Goal: Information Seeking & Learning: Understand process/instructions

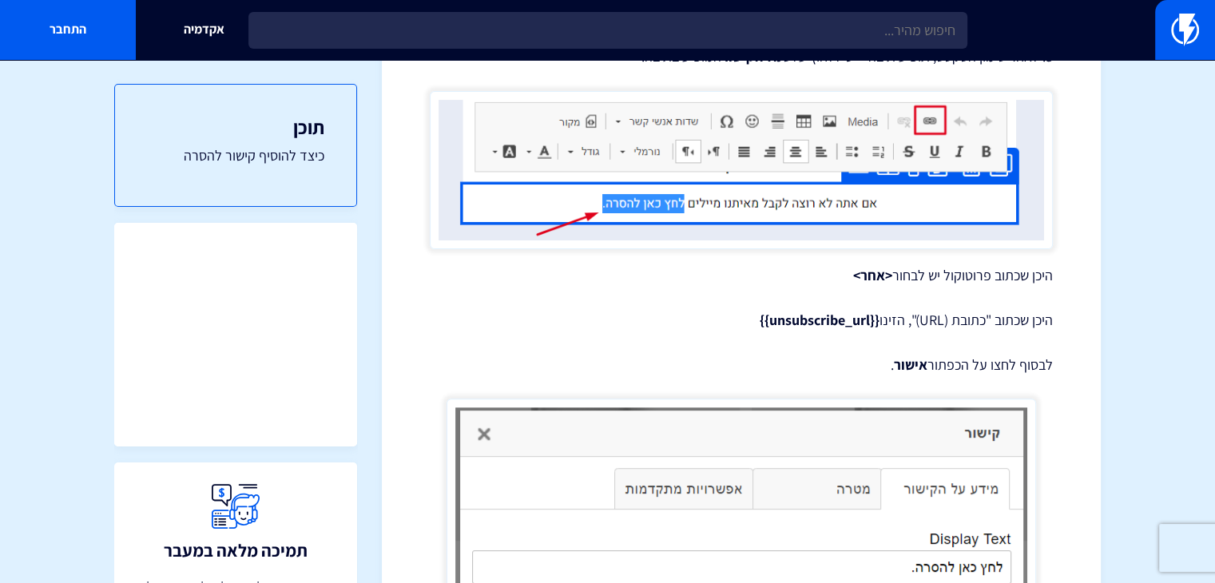
scroll to position [479, 0]
click at [800, 317] on strong "{{unsubscribe_url}}" at bounding box center [820, 321] width 120 height 18
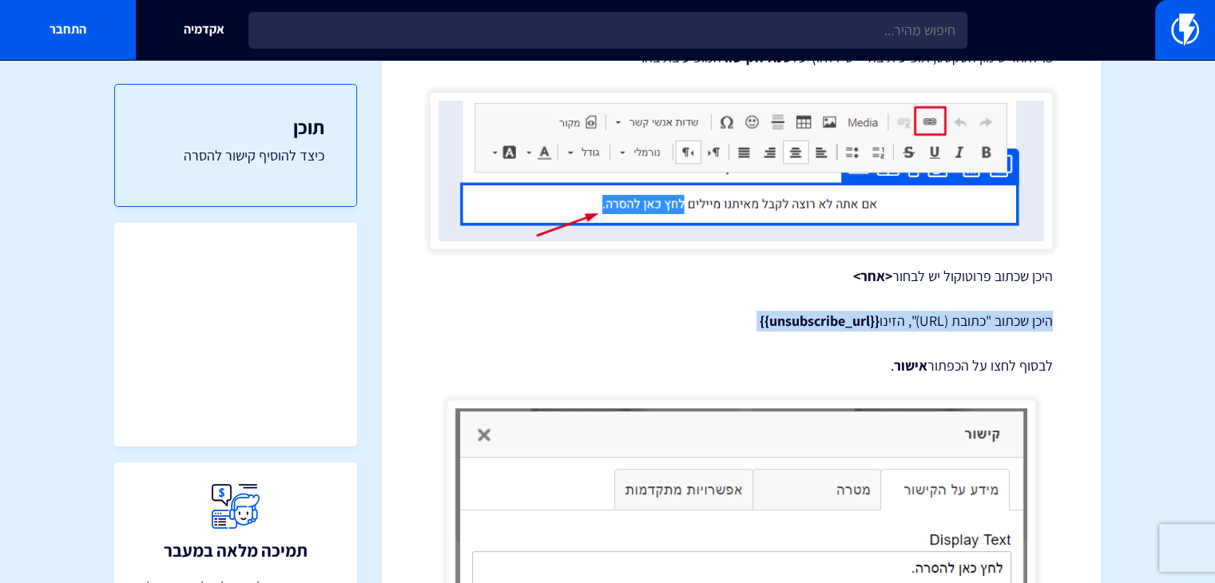
click at [800, 317] on strong "{{unsubscribe_url}}" at bounding box center [820, 321] width 120 height 18
click at [784, 320] on strong "{{unsubscribe_url}}" at bounding box center [820, 321] width 120 height 18
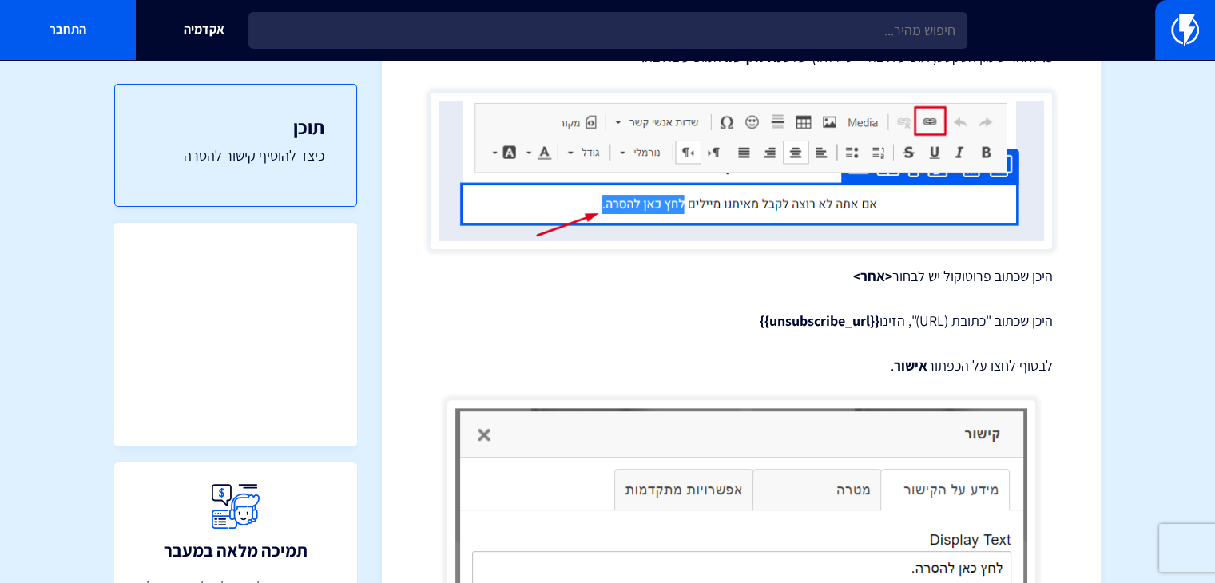
drag, startPoint x: 754, startPoint y: 319, endPoint x: 877, endPoint y: 321, distance: 123.9
click at [877, 321] on p "היכן שכתוב "כתובת (URL)", הזינו {{unsubscribe_url}}" at bounding box center [741, 321] width 623 height 21
copy strong "{{unsubscribe_url}}"
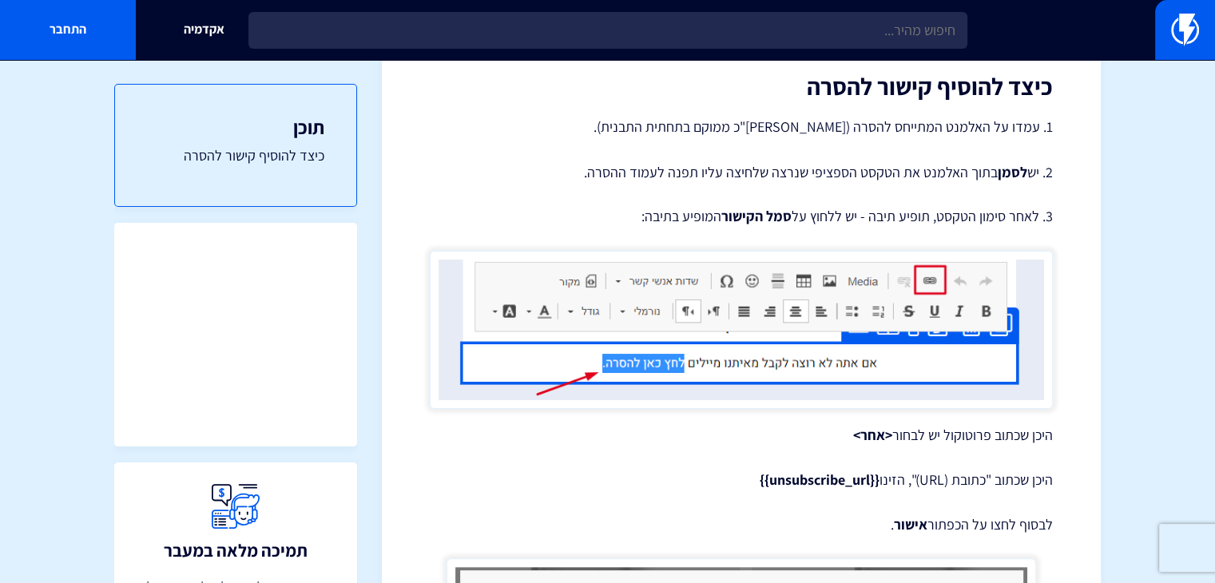
scroll to position [321, 0]
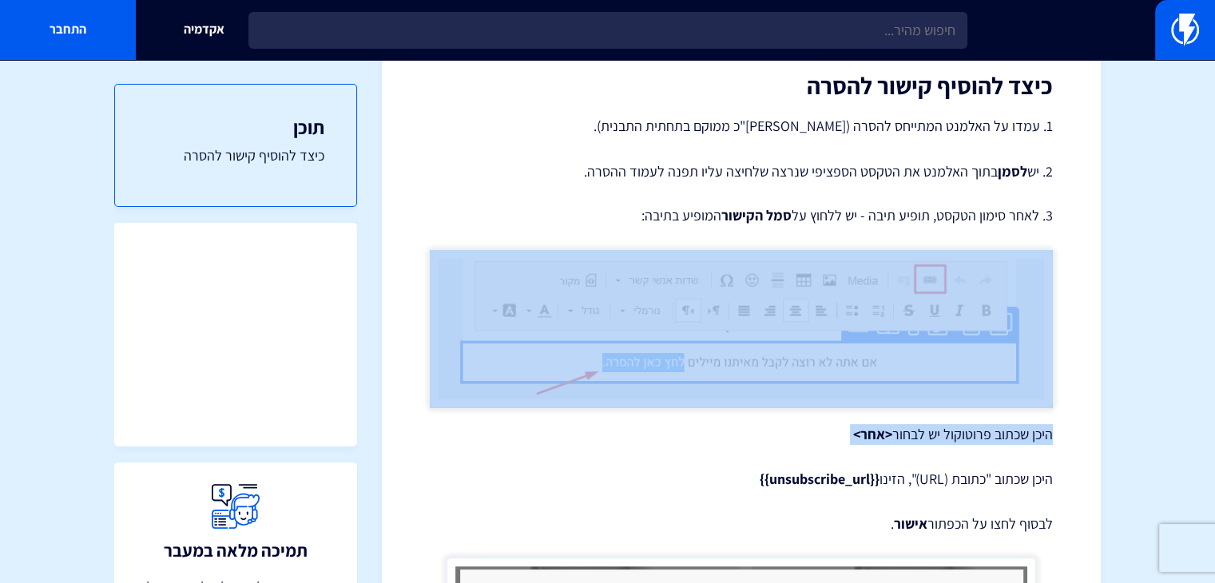
drag, startPoint x: 1159, startPoint y: 381, endPoint x: 1113, endPoint y: 620, distance: 243.2
click at [1113, 583] on html "מוצרים שיווק אוטומטי הפכו את השיווק לאוטומטי דיוור אלקטרוני שלחו את המסר הנכון …" at bounding box center [607, 550] width 1215 height 1743
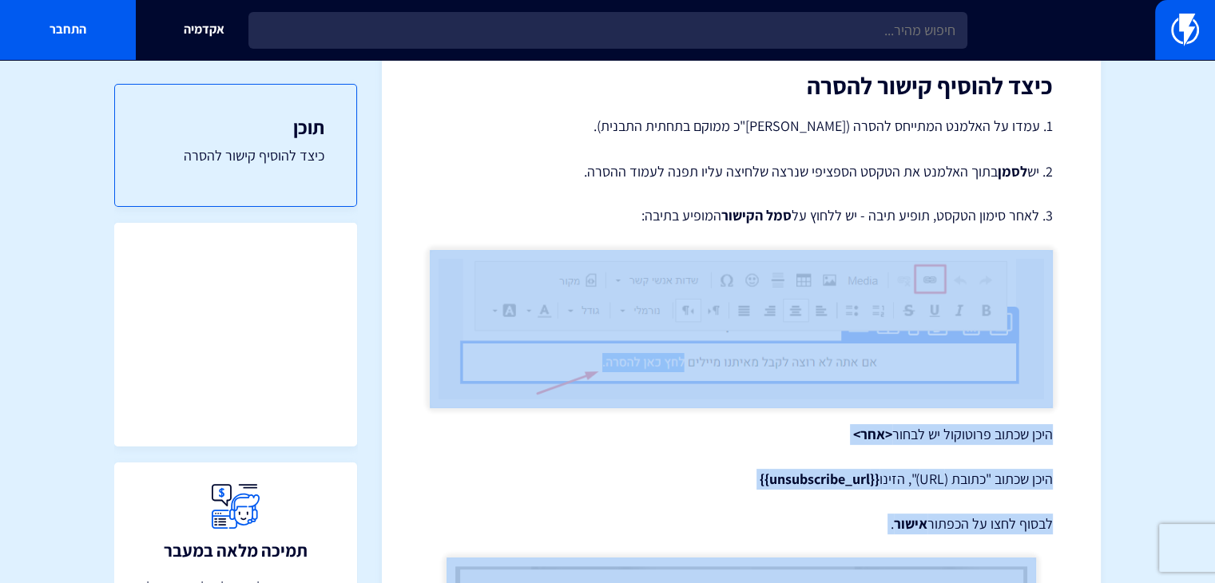
scroll to position [422, 0]
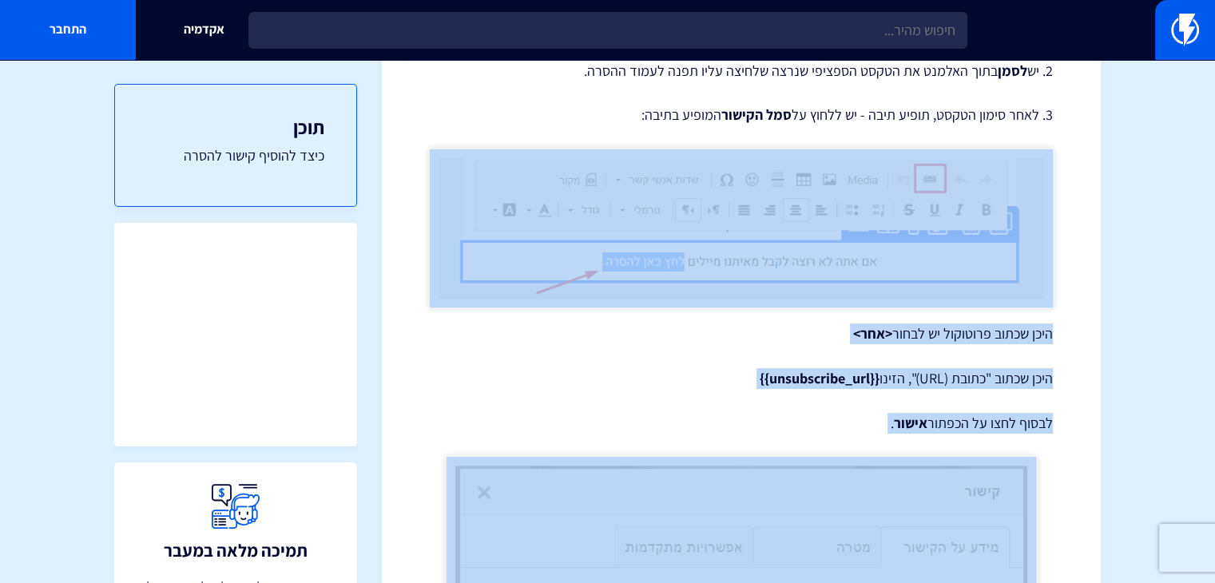
click at [1090, 519] on div "מרכז תמיכה תבניות דיוור אלקטרוני הוספת קישור להסרה בדואר אלקטרוני כדי לעמוד בחו…" at bounding box center [741, 479] width 719 height 1635
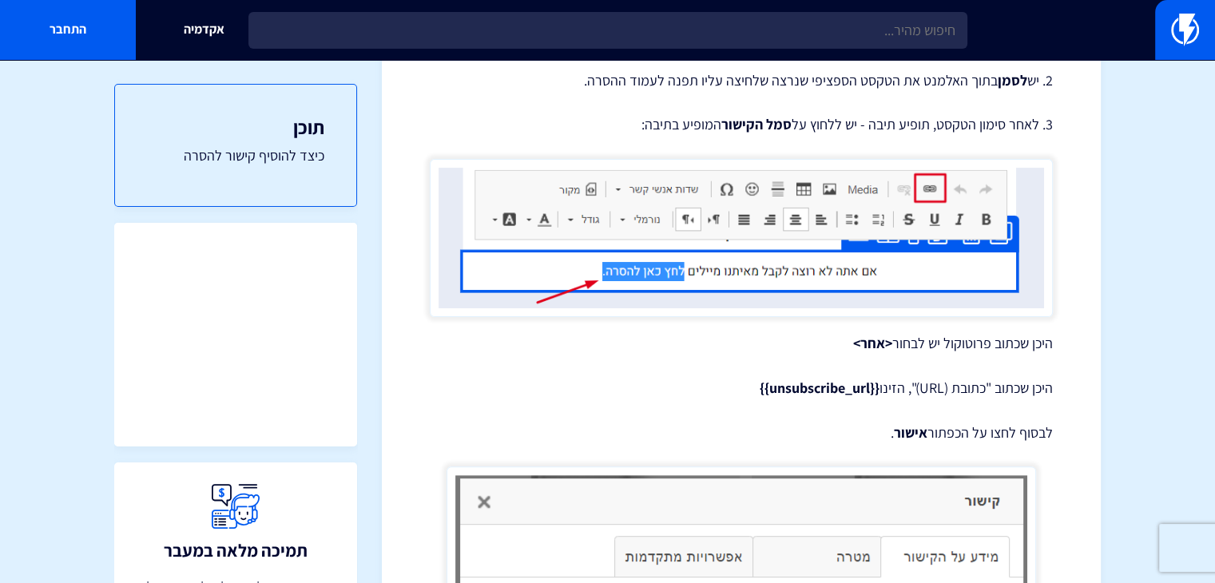
click at [927, 381] on div "הוספת קישור להסרה בדואר אלקטרוני כדי לעמוד בחוקי שיווק בדוא"ל, חובה לכלול בכל מ…" at bounding box center [741, 494] width 623 height 1479
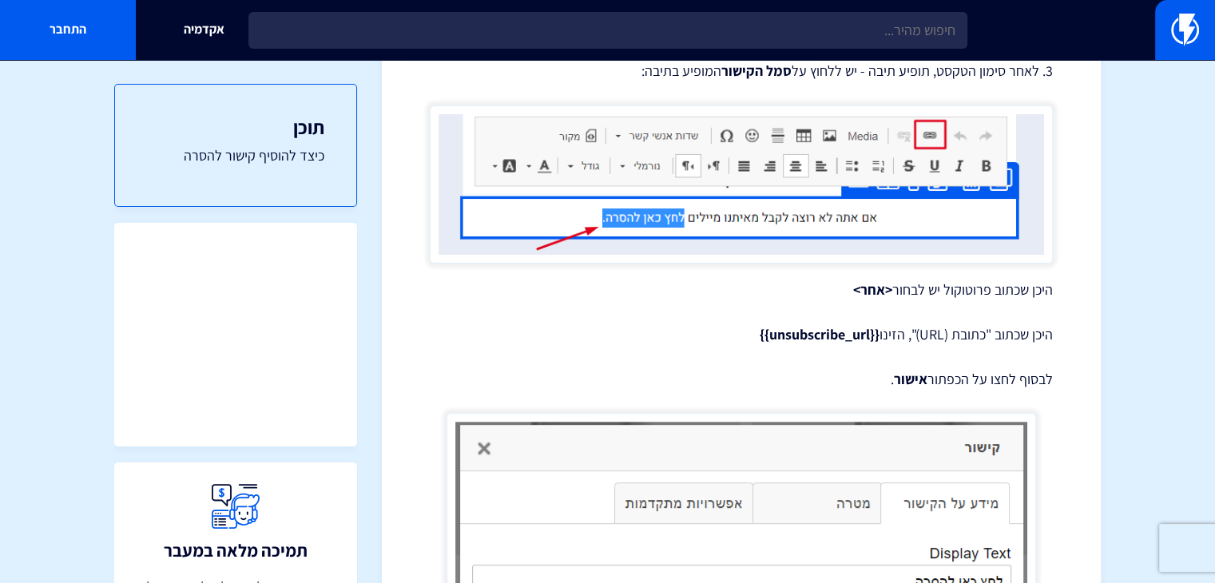
scroll to position [469, 0]
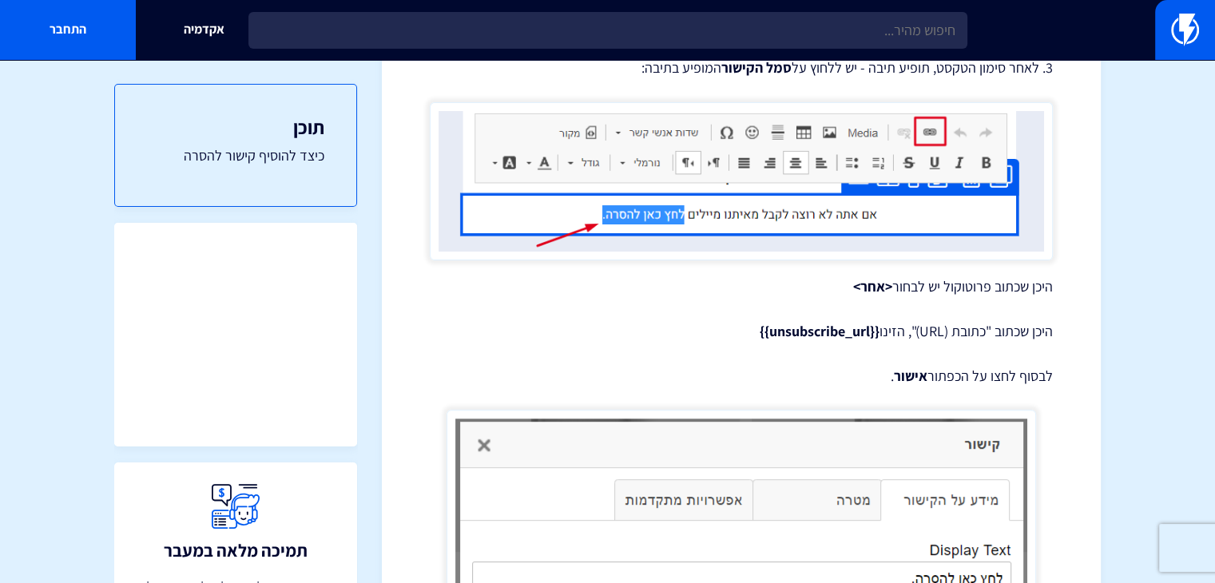
drag, startPoint x: 753, startPoint y: 332, endPoint x: 874, endPoint y: 336, distance: 121.5
click at [874, 336] on p "היכן שכתוב "כתובת (URL)", הזינו {{unsubscribe_url}}" at bounding box center [741, 331] width 623 height 21
copy strong "{{unsubscribe_url}}"
